Goal: Information Seeking & Learning: Learn about a topic

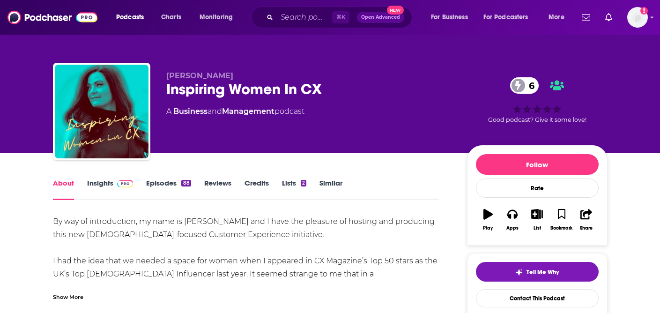
click at [101, 189] on link "Insights" at bounding box center [110, 189] width 46 height 22
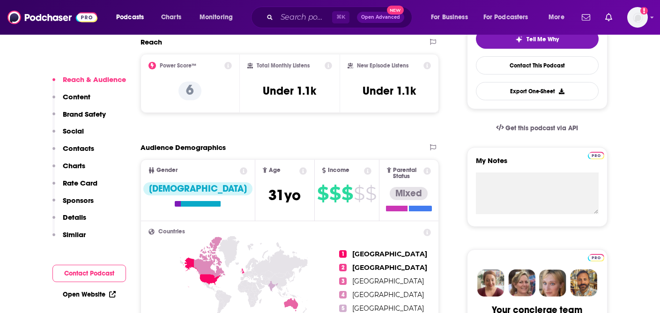
scroll to position [229, 0]
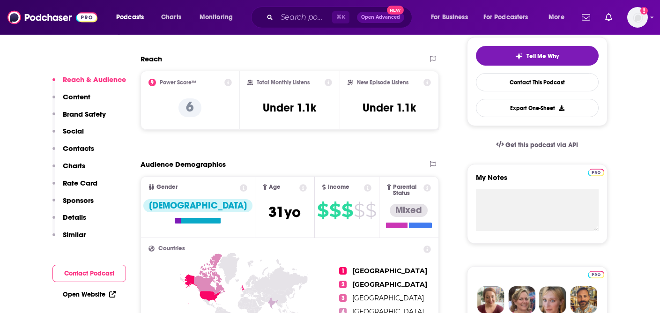
click at [98, 269] on button "Contact Podcast" at bounding box center [89, 273] width 74 height 17
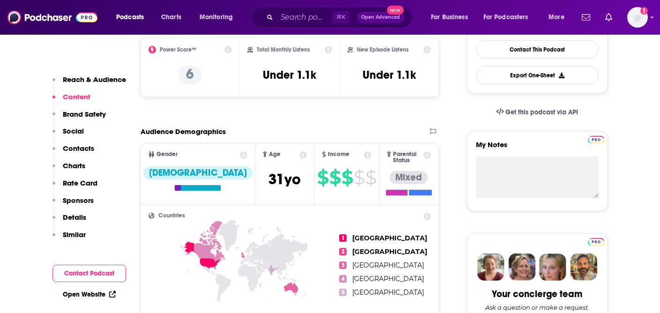
scroll to position [0, 0]
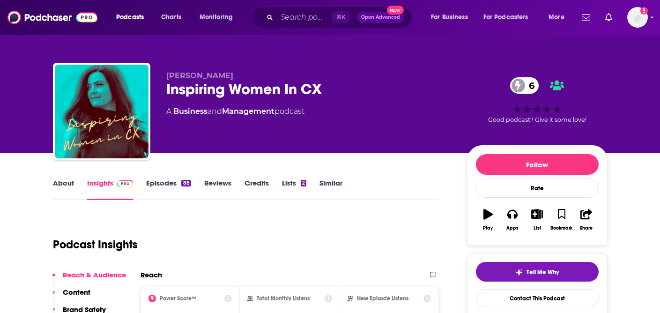
click at [154, 187] on link "Episodes 88" at bounding box center [168, 189] width 44 height 22
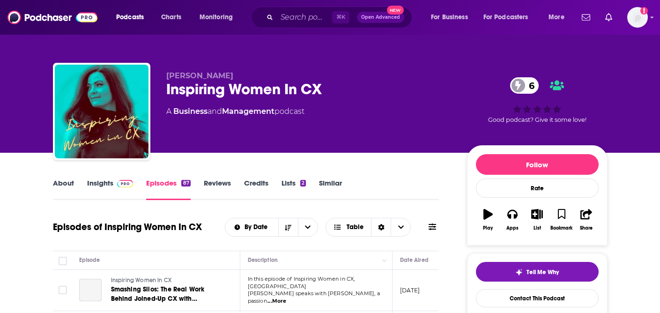
click at [67, 178] on div "About Insights Episodes 87 Reviews Credits Lists 2 Similar" at bounding box center [246, 188] width 386 height 23
click at [68, 181] on link "About" at bounding box center [63, 189] width 21 height 22
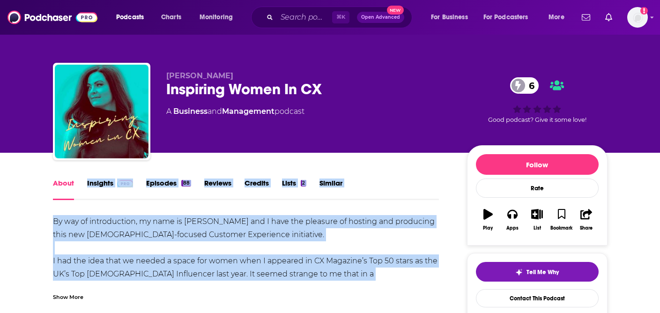
drag, startPoint x: 31, startPoint y: 193, endPoint x: 127, endPoint y: 291, distance: 136.4
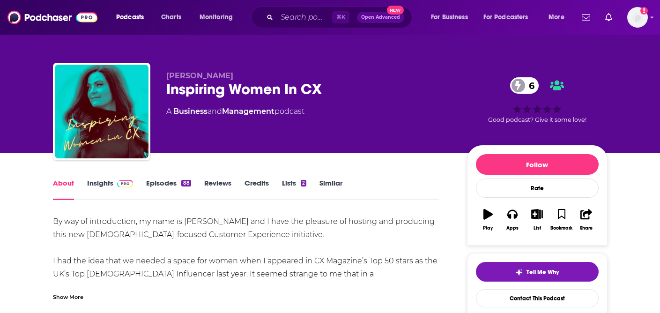
click at [69, 297] on div "Show More" at bounding box center [68, 296] width 30 height 9
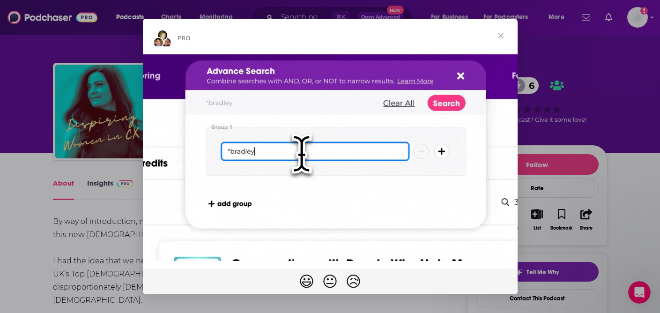
click at [505, 32] on span "Close" at bounding box center [501, 36] width 34 height 34
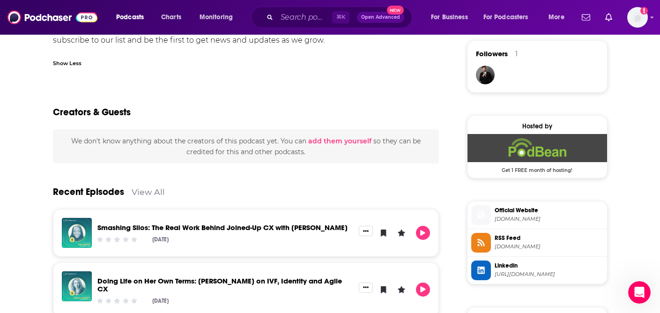
scroll to position [679, 0]
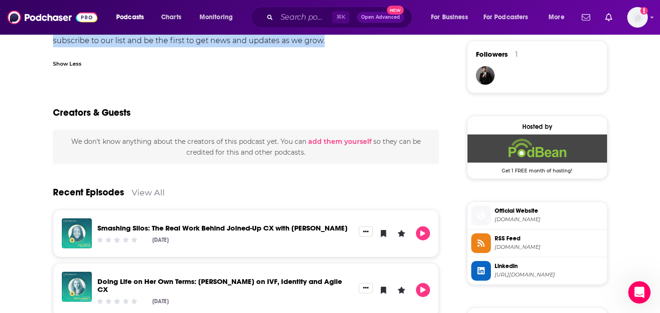
drag, startPoint x: 37, startPoint y: 215, endPoint x: 142, endPoint y: 51, distance: 195.1
click at [142, 51] on div "About Insights Episodes 88 Reviews Credits Lists 2 Similar By way of introducti…" at bounding box center [329, 179] width 599 height 1411
copy div "Lo ips do sitametconse, ad elit se Doeiu Tempori utl E dolo mag aliquaen ad min…"
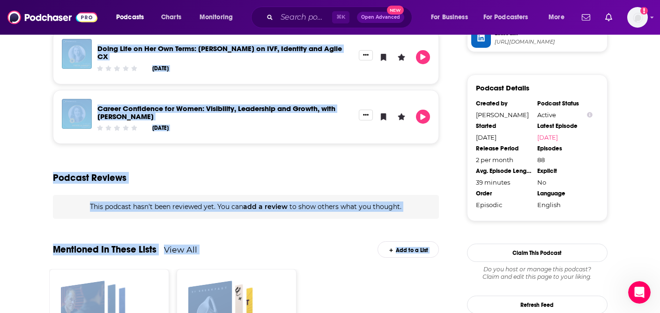
scroll to position [936, 0]
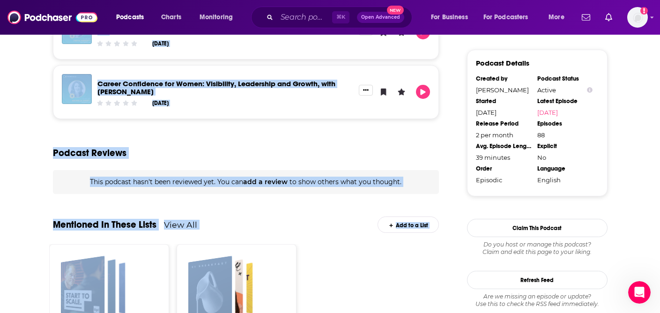
drag, startPoint x: 16, startPoint y: 183, endPoint x: 220, endPoint y: 115, distance: 214.2
copy div "Recent Episodes View All Smashing Silos: The Real Work Behind Joined-Up CX with…"
